Goal: Transaction & Acquisition: Purchase product/service

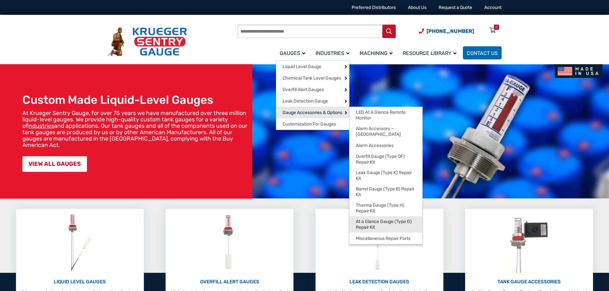
click at [385, 219] on span "At a Glance Gauge (Type D) Repair Kit" at bounding box center [386, 224] width 60 height 11
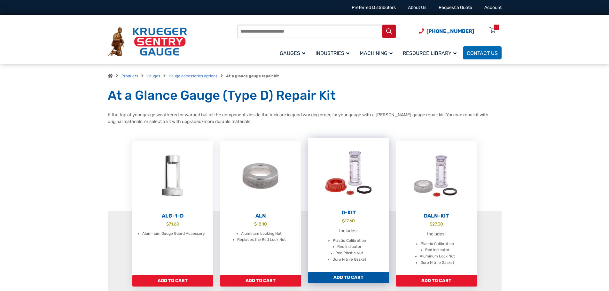
click at [362, 173] on img at bounding box center [348, 173] width 81 height 70
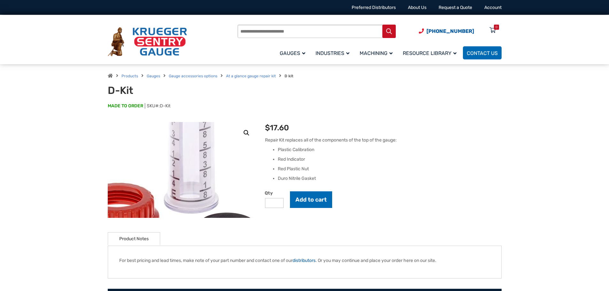
click at [199, 171] on img at bounding box center [166, 163] width 224 height 224
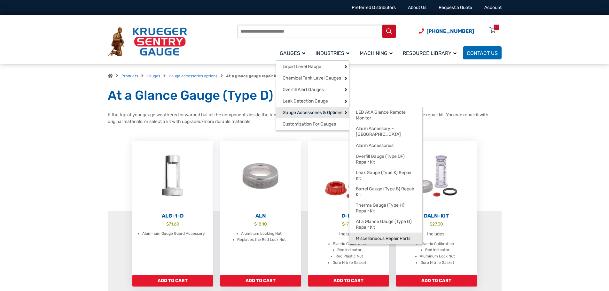
click at [381, 236] on span "Miscellaneous Repair Parts" at bounding box center [383, 239] width 55 height 6
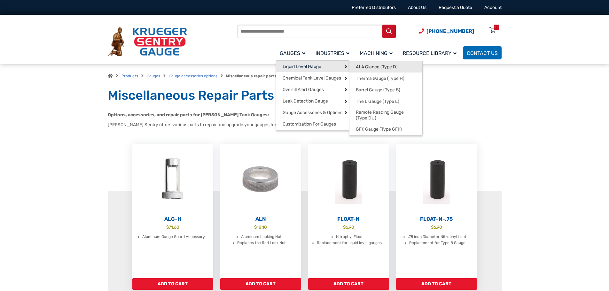
click at [365, 71] on link "At A Glance (Type D)" at bounding box center [386, 67] width 73 height 12
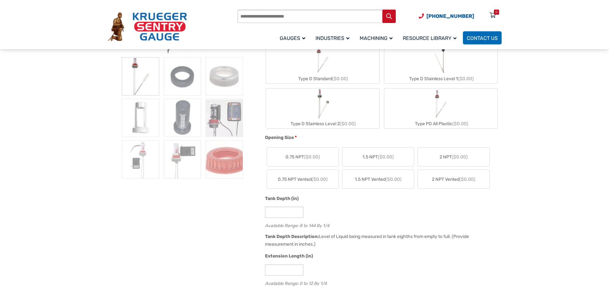
scroll to position [160, 0]
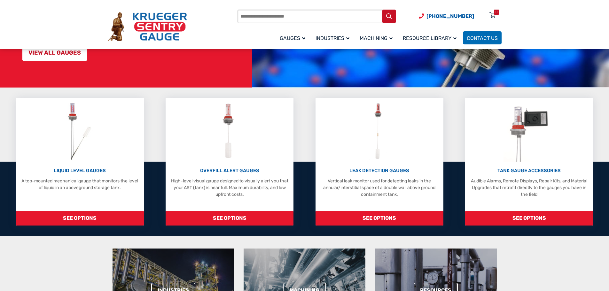
scroll to position [8, 0]
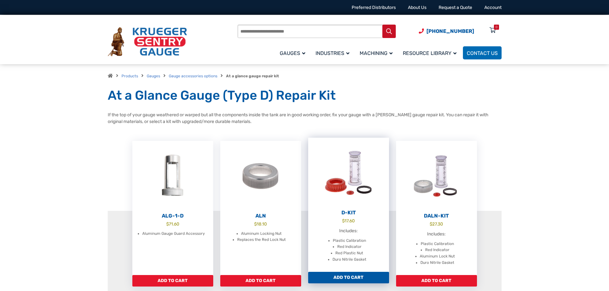
click at [353, 164] on img at bounding box center [348, 173] width 81 height 70
